Goal: Task Accomplishment & Management: Manage account settings

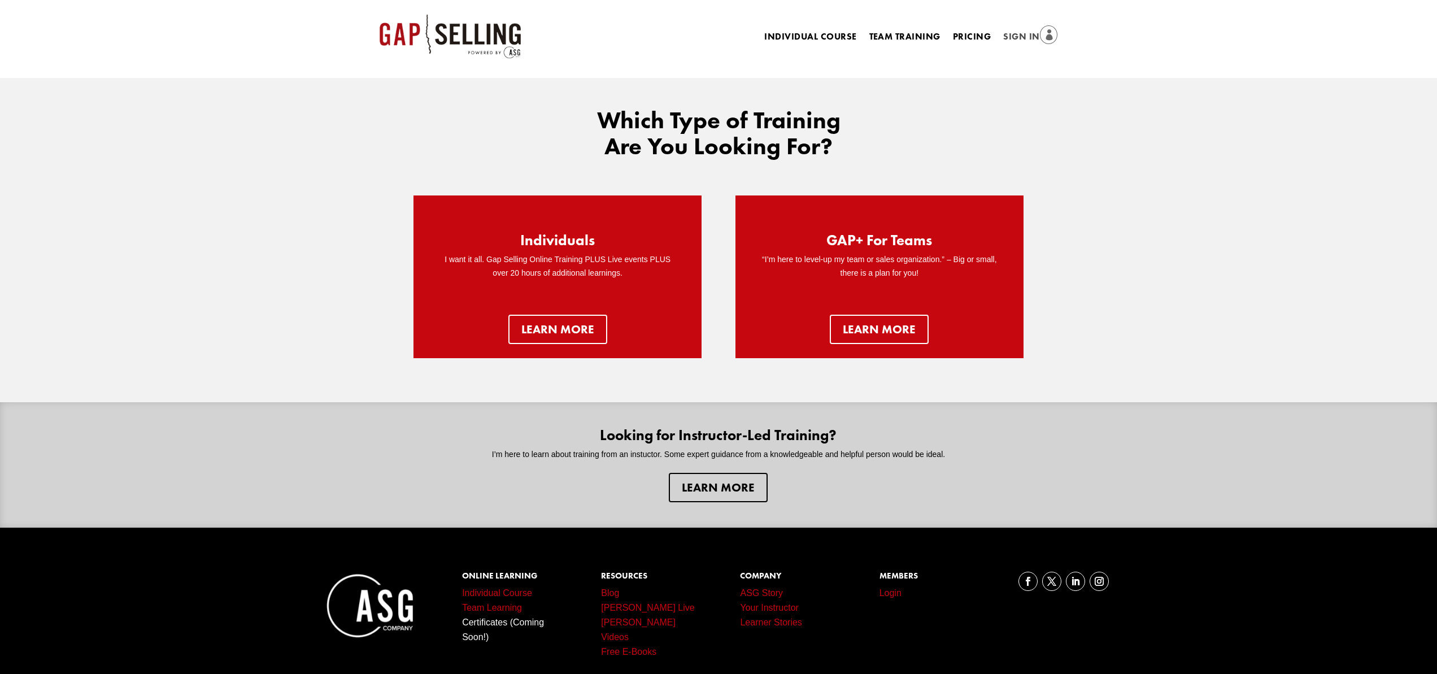
click at [1017, 33] on link "Sign In" at bounding box center [1030, 37] width 54 height 16
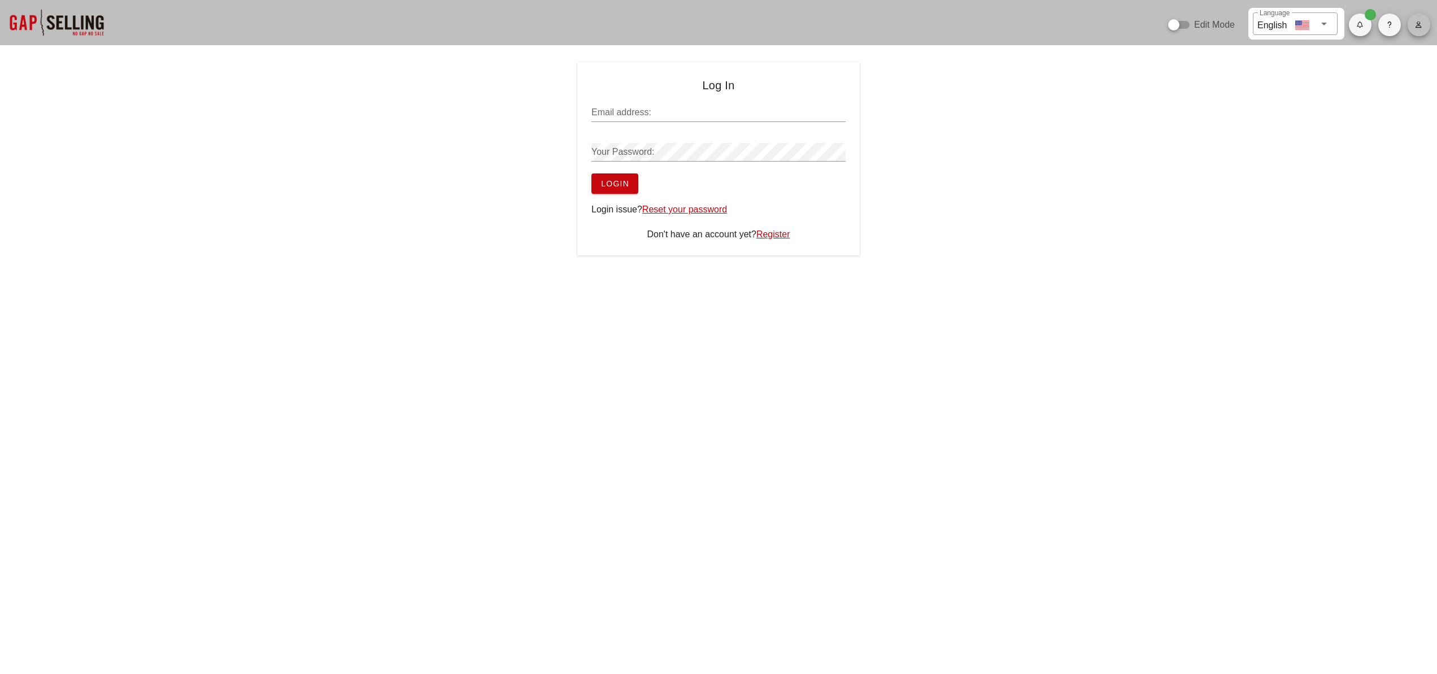
click at [1421, 26] on icon "button" at bounding box center [1418, 24] width 7 height 7
click at [1370, 113] on span "Settings" at bounding box center [1369, 117] width 100 height 9
click at [1414, 4] on link "Sign In" at bounding box center [1416, 7] width 28 height 10
click at [618, 112] on input "Email address:" at bounding box center [718, 112] width 254 height 18
type input "[PERSON_NAME][EMAIL_ADDRESS][DOMAIN_NAME]"
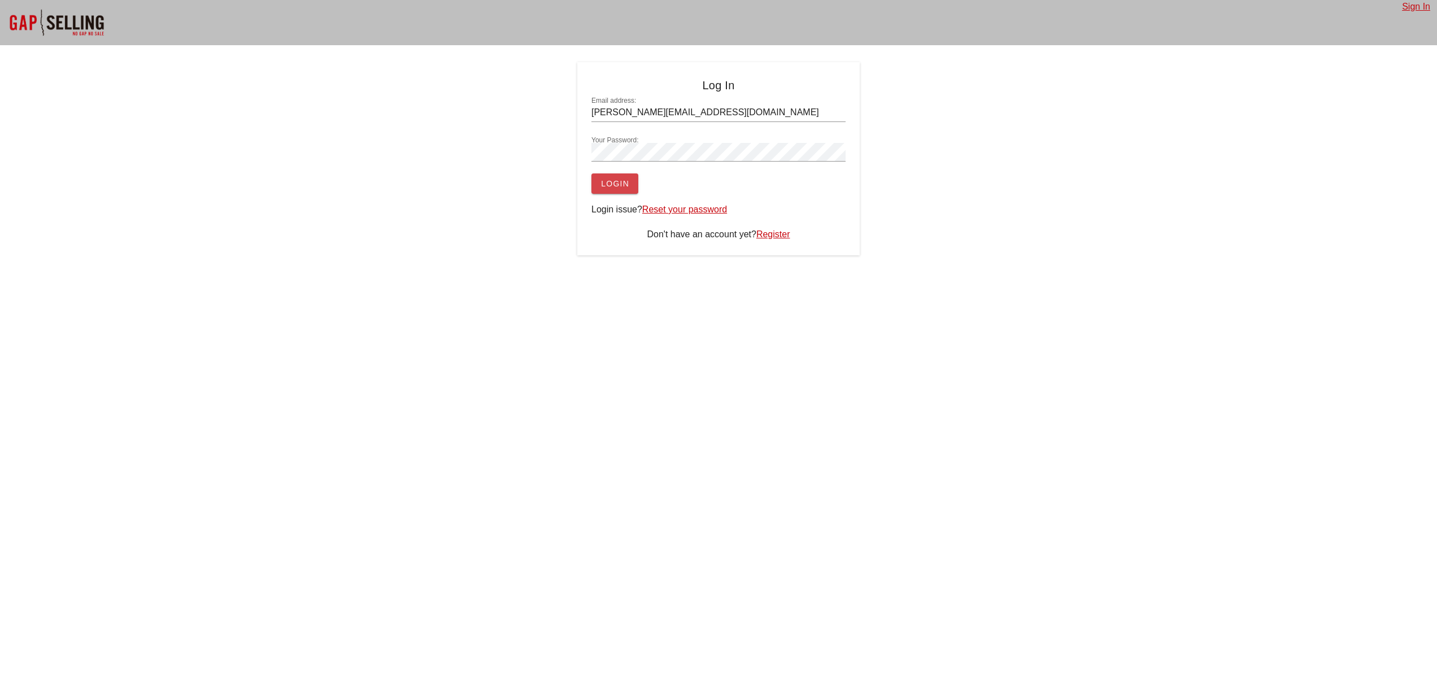
click at [628, 181] on span "Login" at bounding box center [614, 183] width 29 height 9
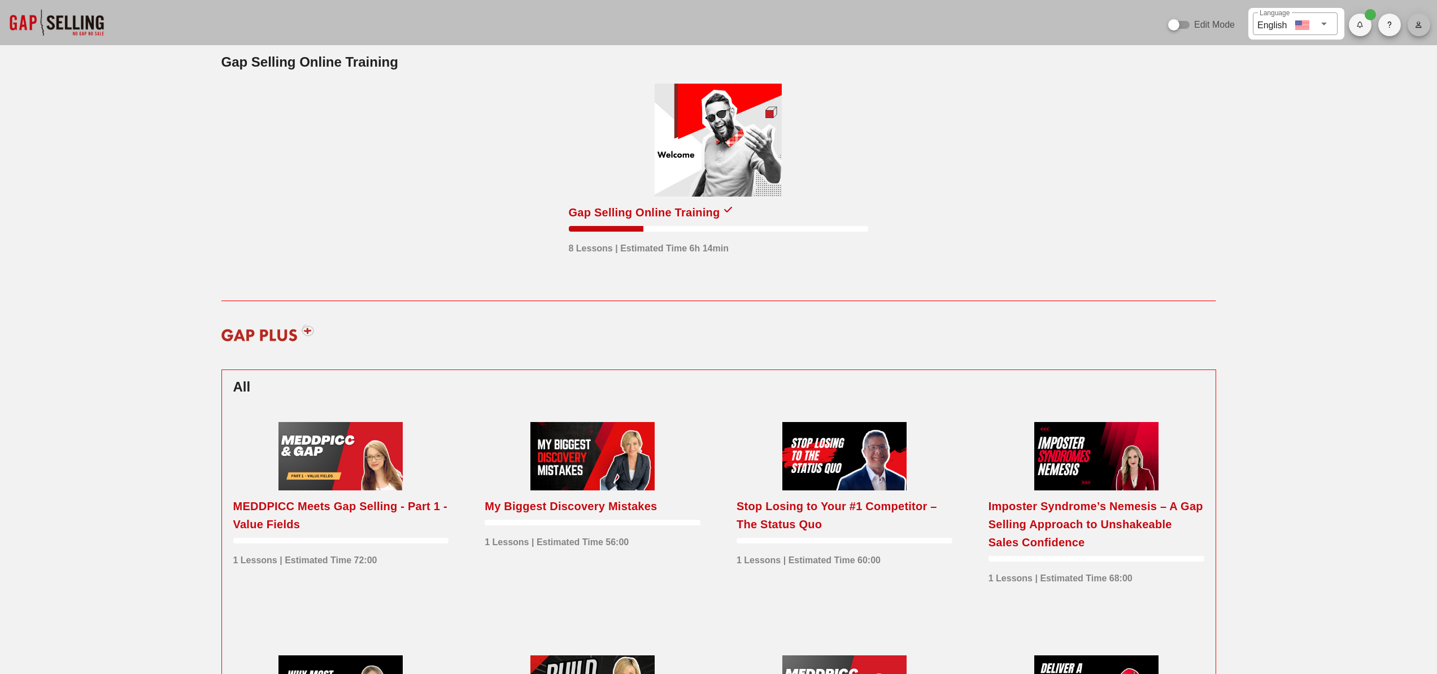
click at [1423, 24] on span "button" at bounding box center [1418, 24] width 23 height 7
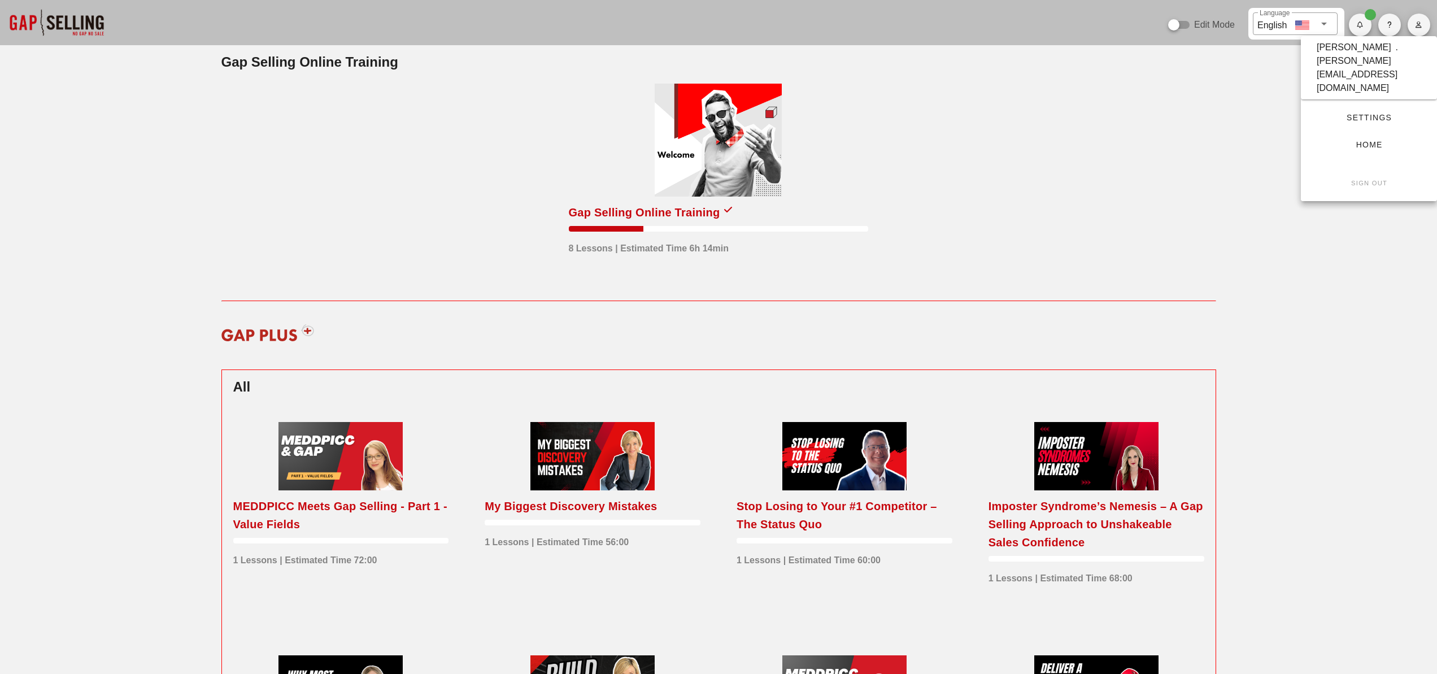
click at [1368, 113] on span "Settings" at bounding box center [1369, 117] width 100 height 9
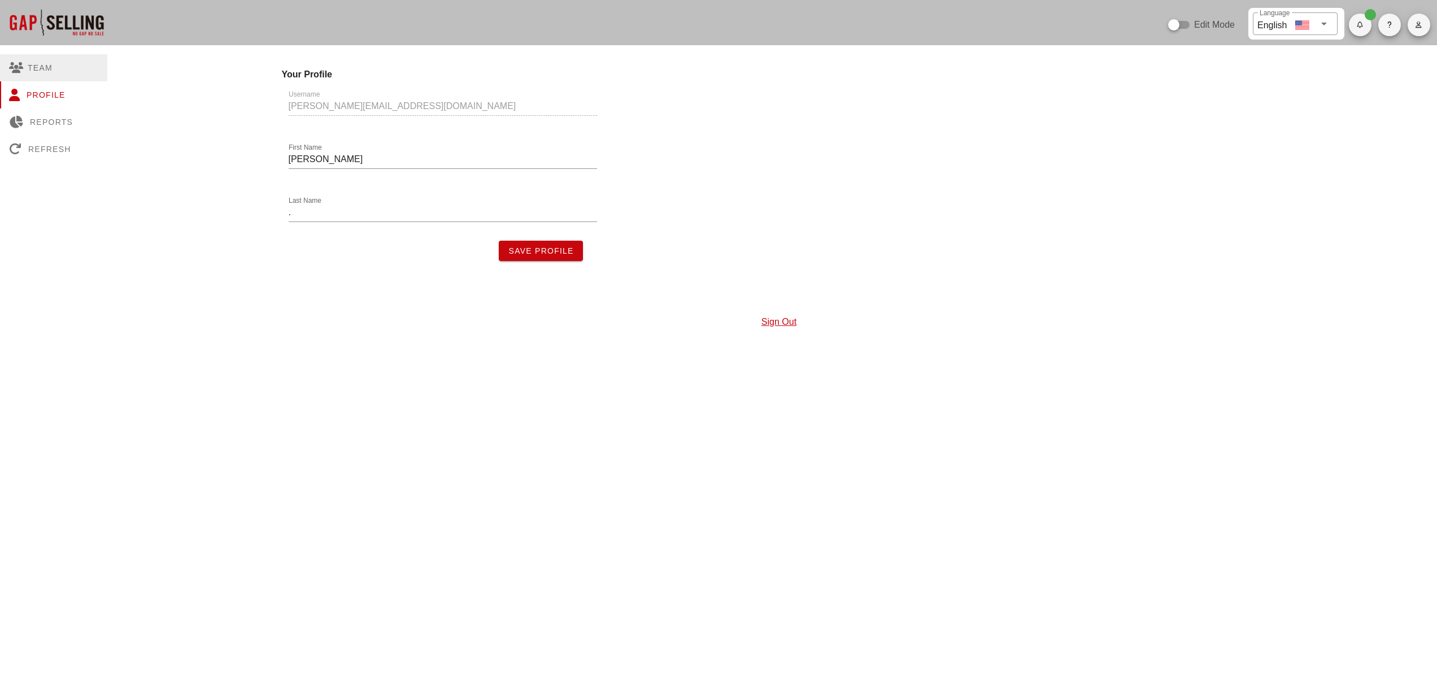
click at [37, 64] on div "Team" at bounding box center [53, 67] width 107 height 27
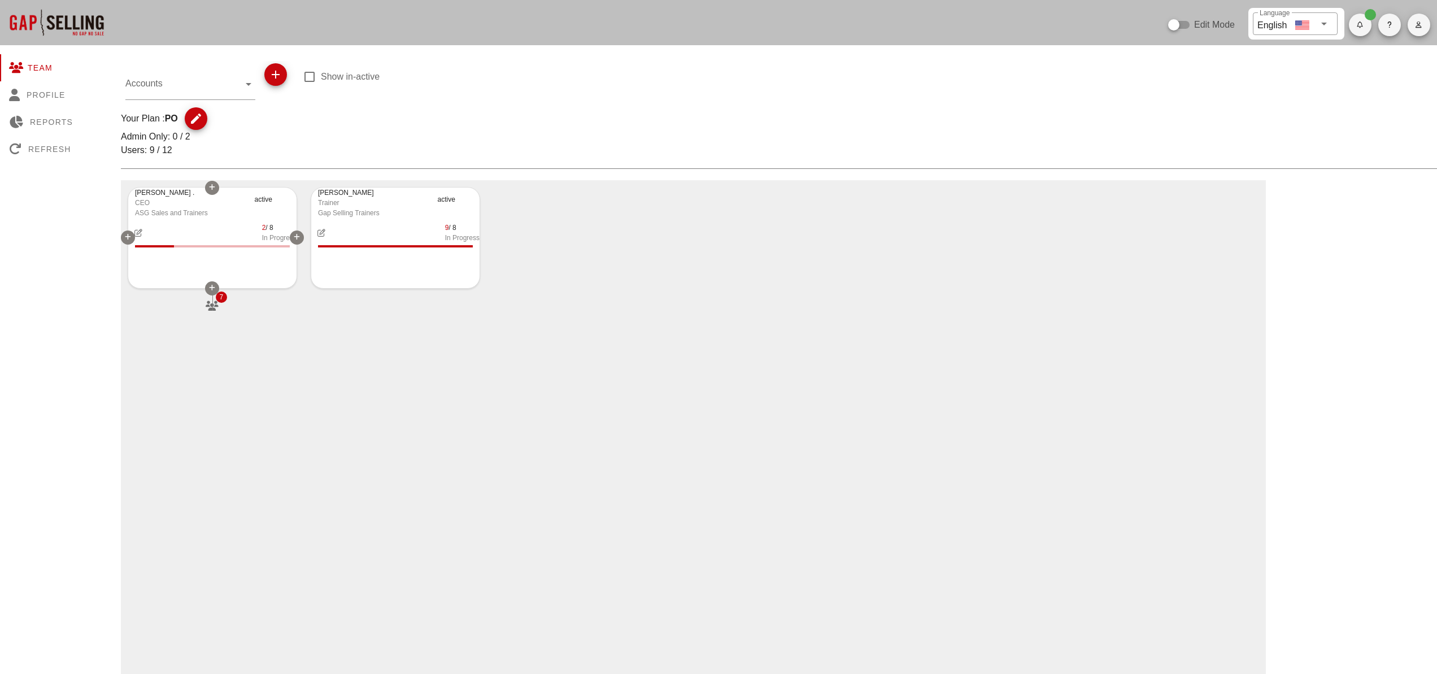
click at [225, 233] on div "2 / 8 In Progress" at bounding box center [212, 232] width 168 height 20
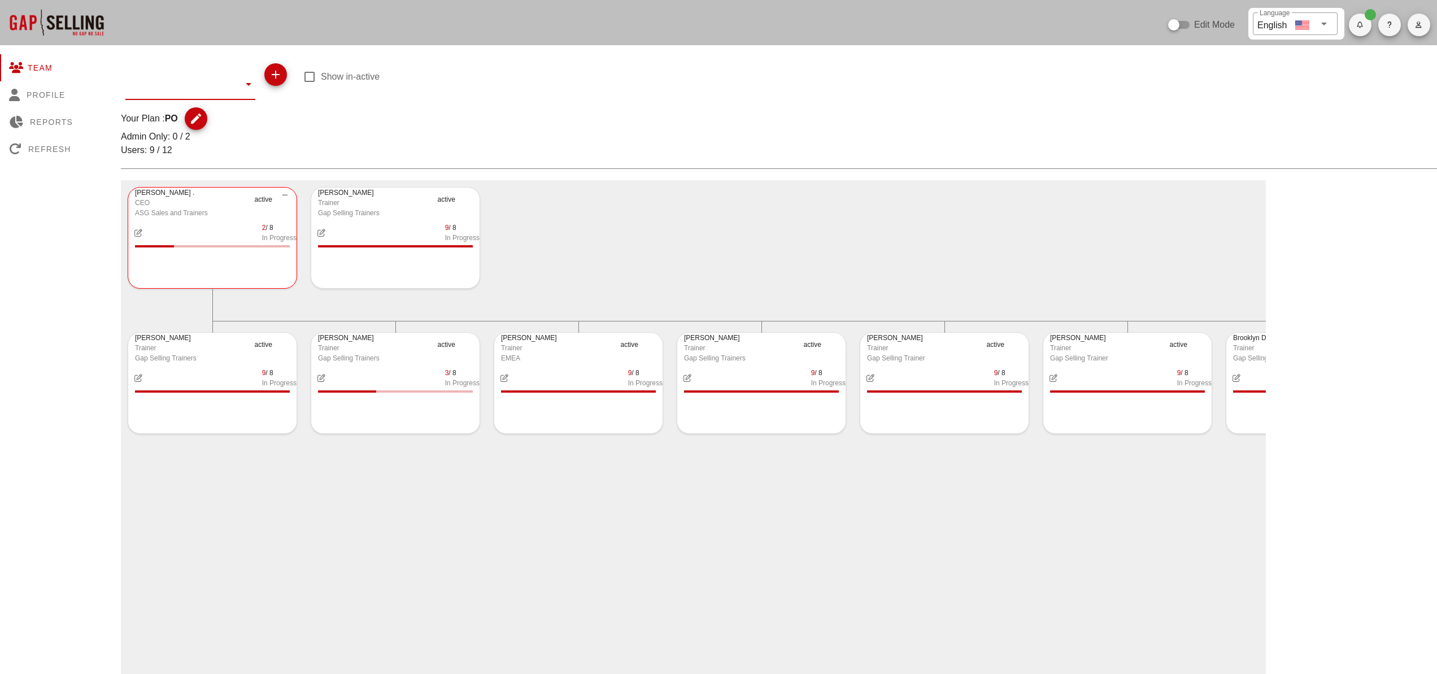
click at [154, 87] on input "text" at bounding box center [182, 84] width 114 height 18
type input "s"
click at [156, 226] on div "SecureNet" at bounding box center [191, 225] width 115 height 11
type input "SecureNet"
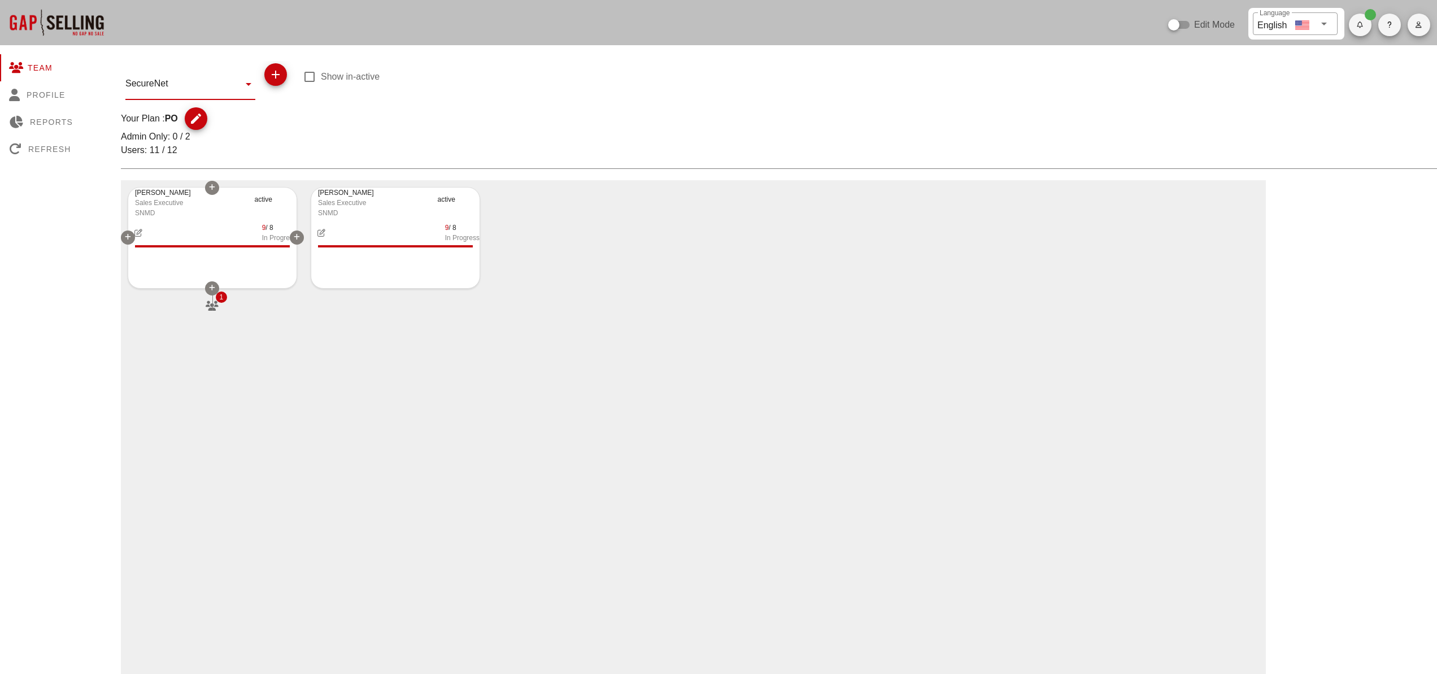
click at [204, 226] on div "9 / 8 In Progress" at bounding box center [212, 232] width 168 height 20
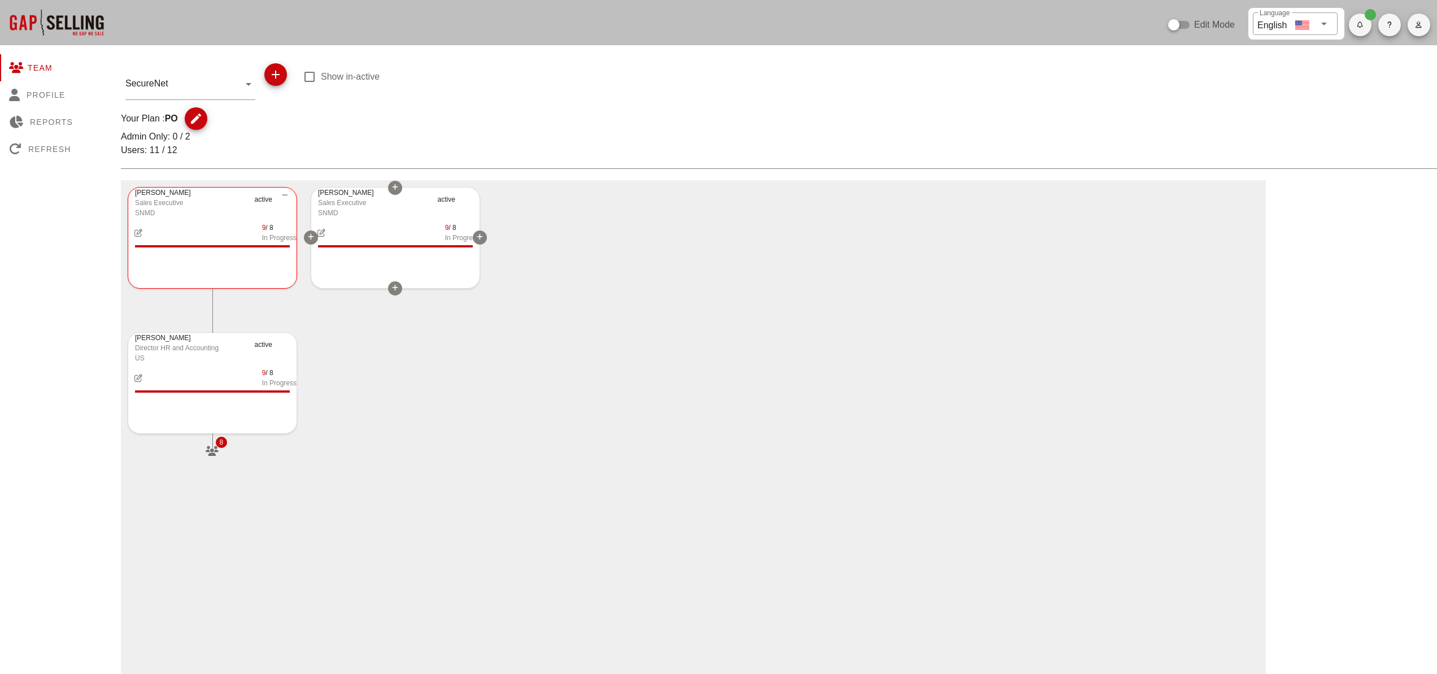
click at [382, 239] on div "9 / 8 In Progress" at bounding box center [395, 232] width 168 height 20
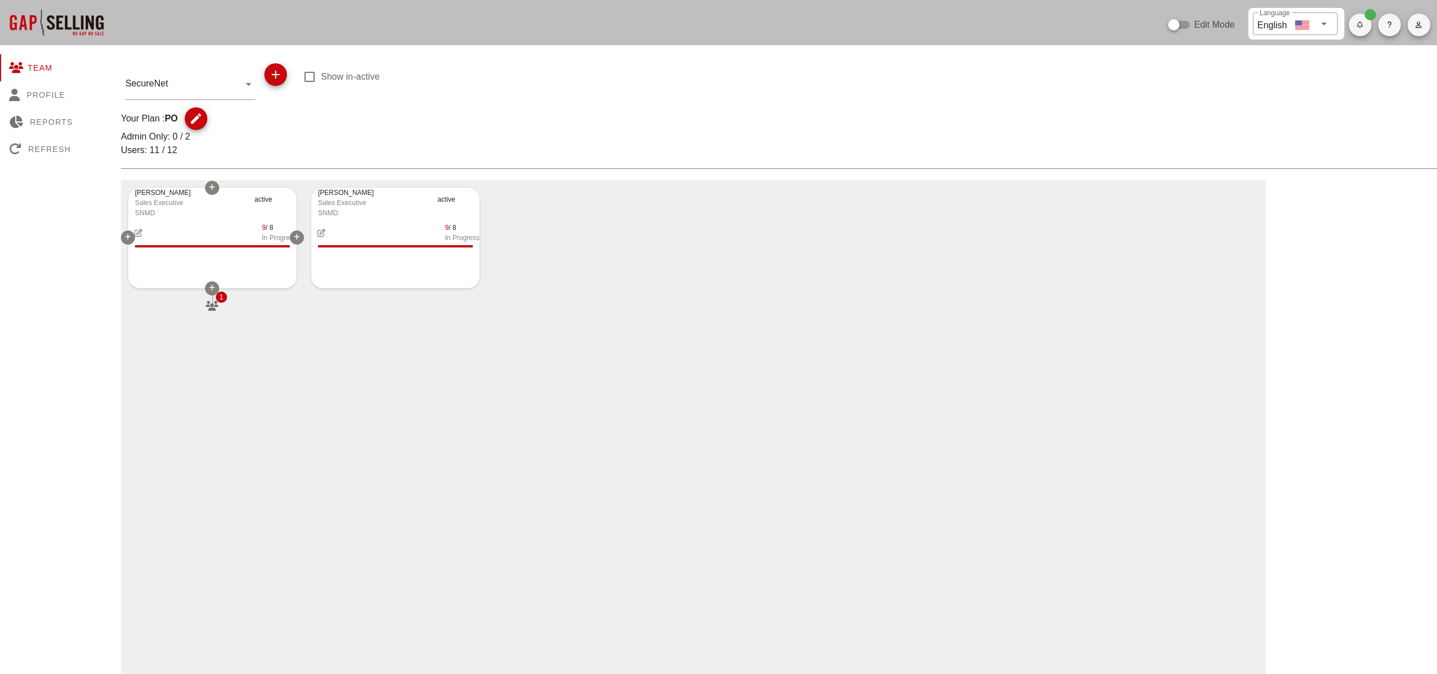
click at [201, 226] on div "9 / 8 In Progress" at bounding box center [212, 232] width 168 height 20
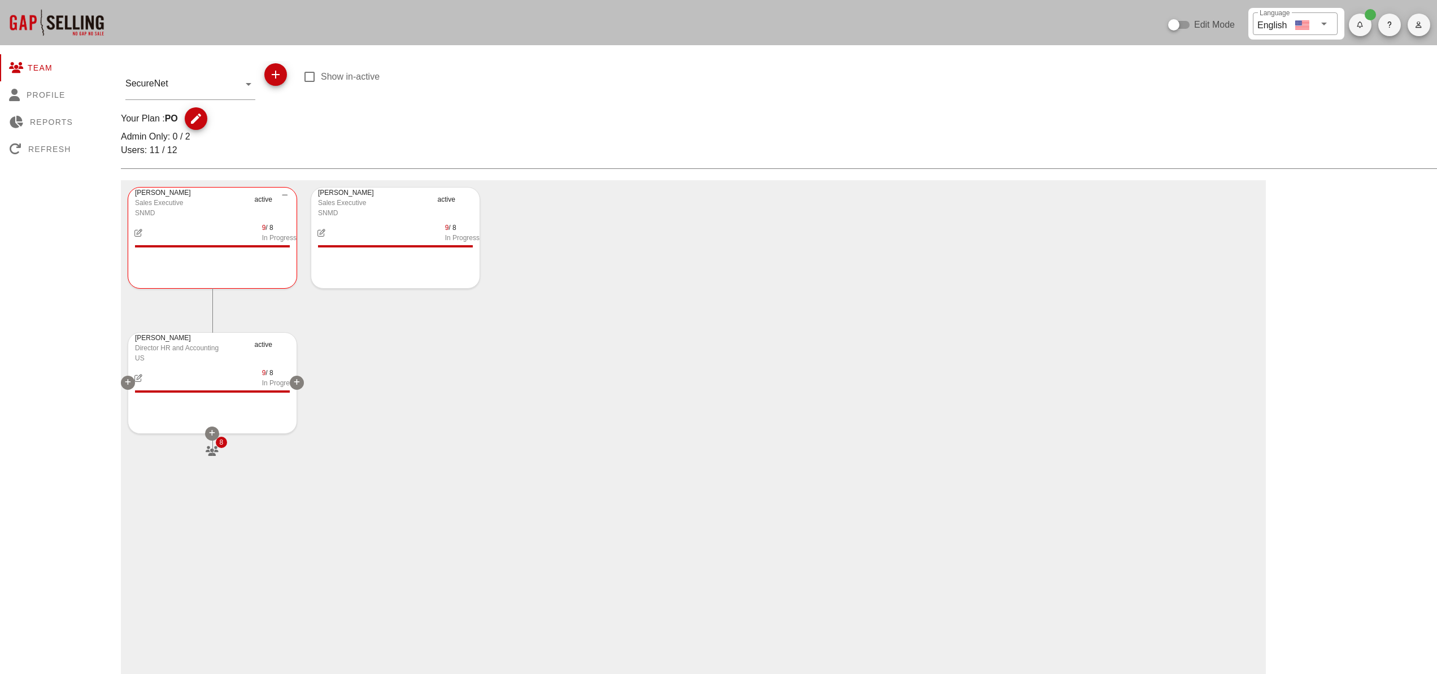
click at [185, 402] on div "[PERSON_NAME] Director HR and Accounting US active 9 / 8 In Progress 8" at bounding box center [212, 383] width 169 height 102
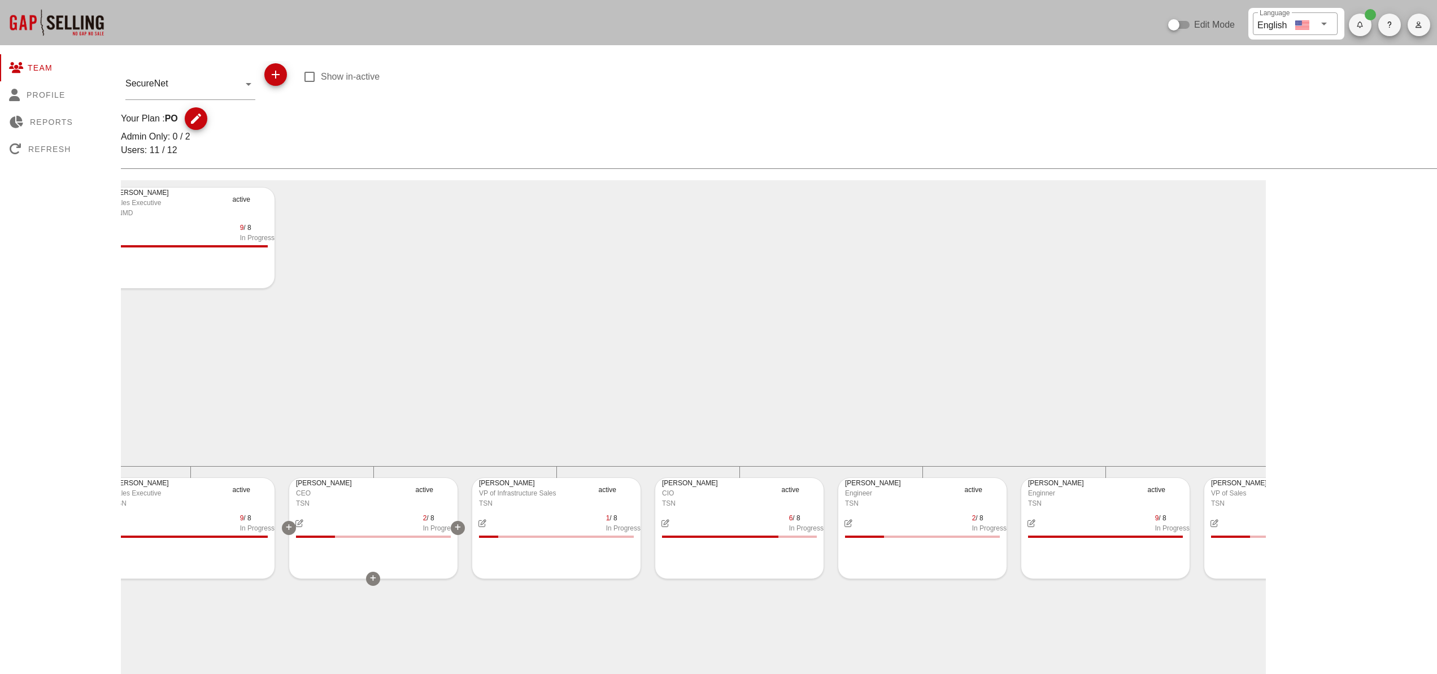
scroll to position [0, 201]
